Goal: Browse casually

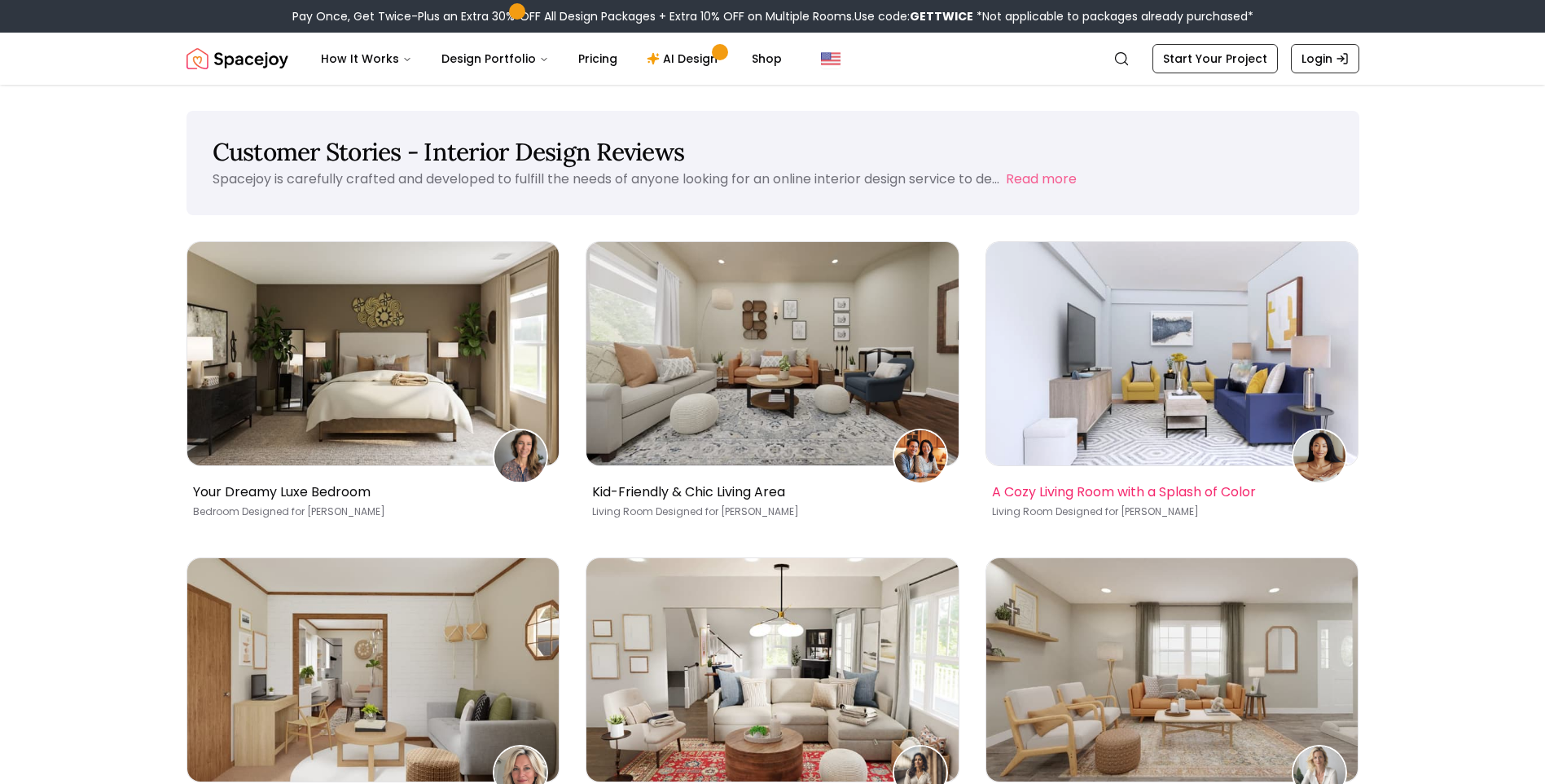
click at [1276, 345] on img at bounding box center [1172, 353] width 372 height 223
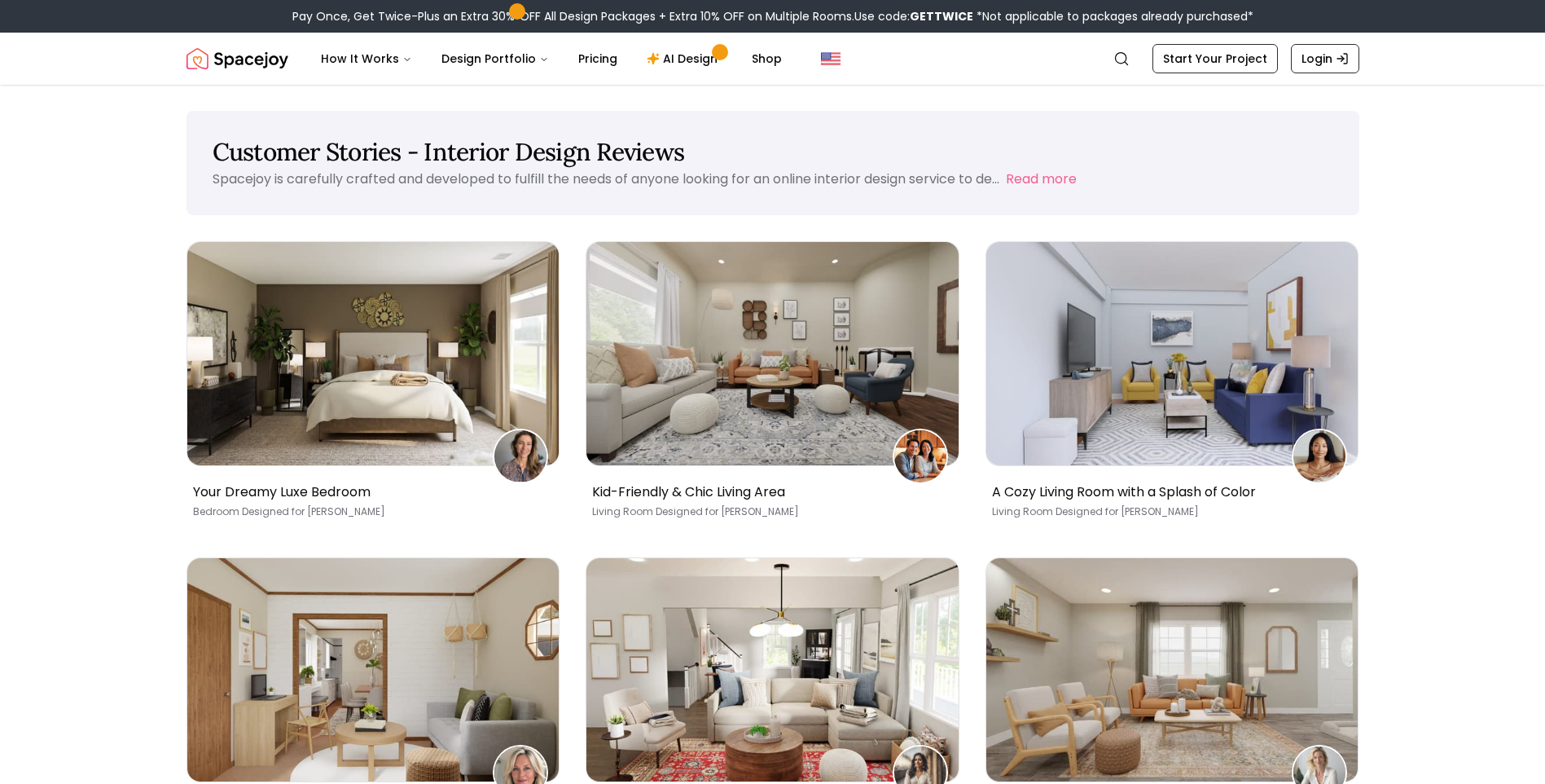
click at [278, 62] on img "Spacejoy" at bounding box center [237, 59] width 102 height 32
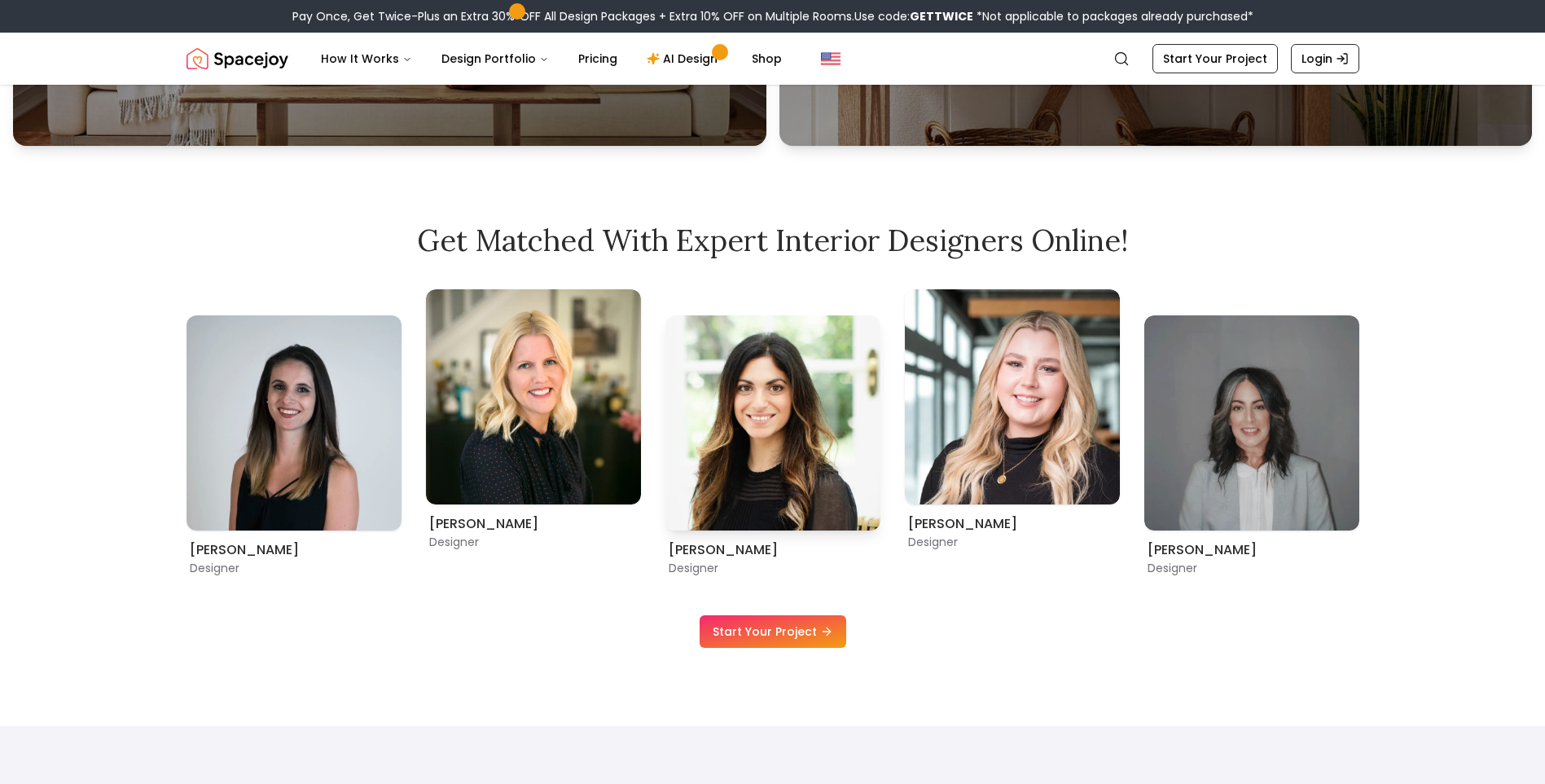
scroll to position [977, 0]
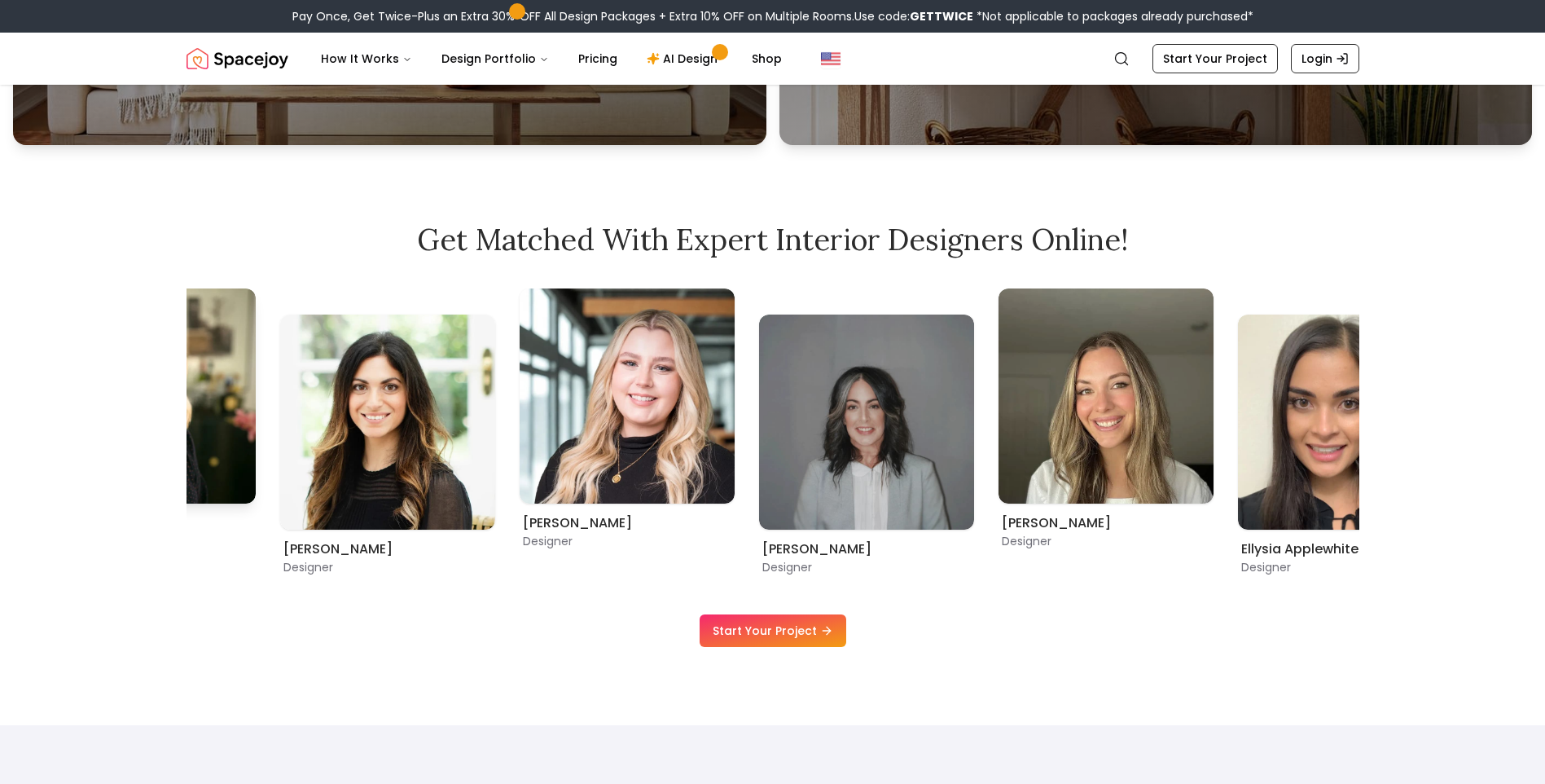
click at [181, 528] on div "Get Matched with Expert Interior Designers Online! [PERSON_NAME] Designer [PERS…" at bounding box center [772, 434] width 1251 height 423
